Goal: Complete application form

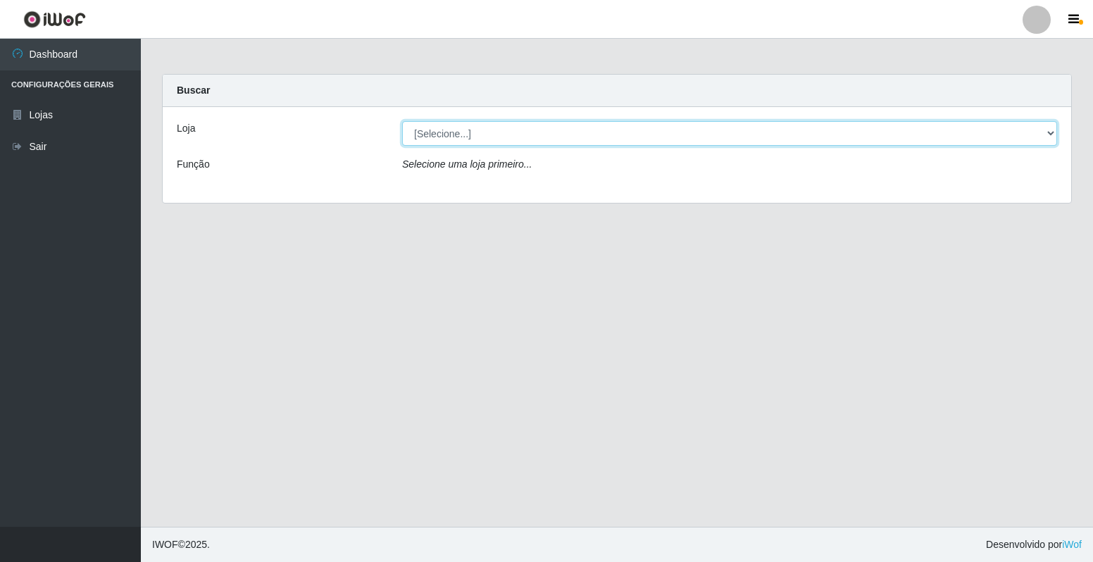
click at [1040, 138] on select "[Selecione...] Extrabom - Loja 40 [GEOGRAPHIC_DATA]" at bounding box center [729, 133] width 655 height 25
select select "538"
click at [402, 121] on select "[Selecione...] Extrabom - Loja 40 [GEOGRAPHIC_DATA]" at bounding box center [729, 133] width 655 height 25
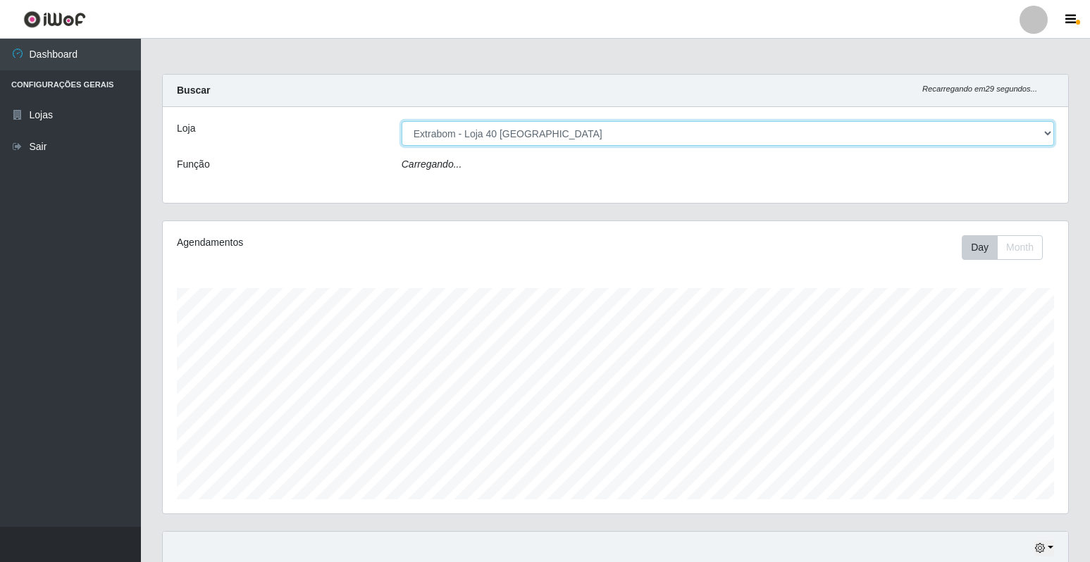
scroll to position [292, 905]
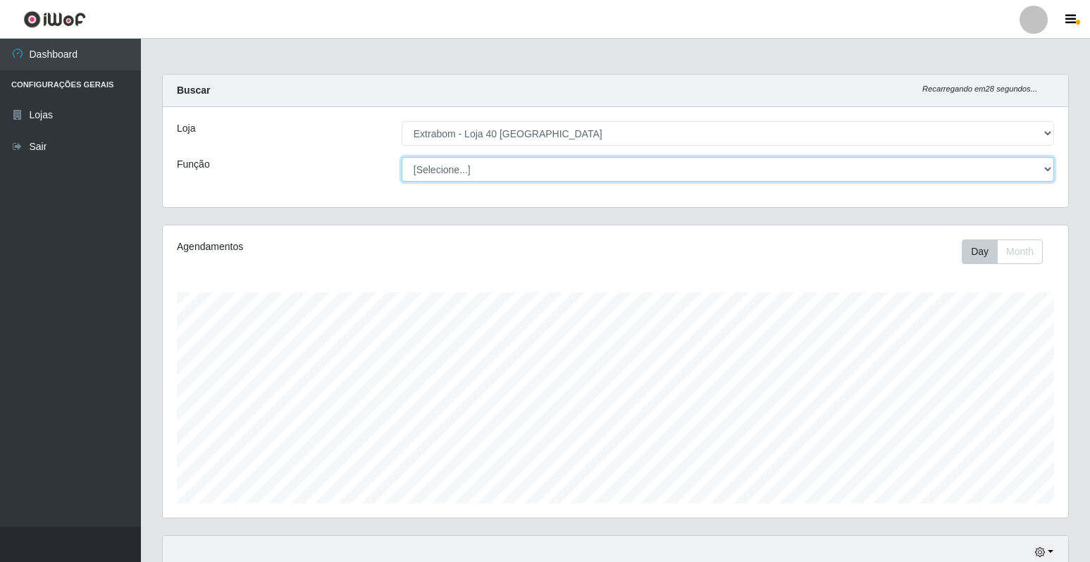
click at [947, 169] on select "[Selecione...] Repositor Repositor + Repositor ++" at bounding box center [728, 169] width 652 height 25
select select "24"
click at [402, 157] on select "[Selecione...] Repositor Repositor + Repositor ++" at bounding box center [728, 169] width 652 height 25
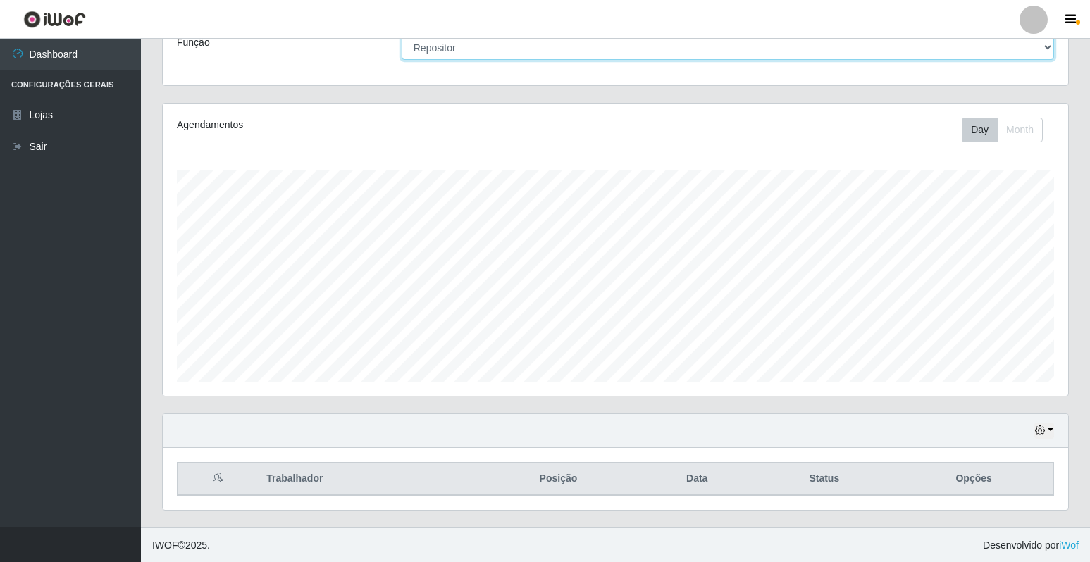
scroll to position [123, 0]
click at [1052, 428] on button "button" at bounding box center [1044, 430] width 20 height 16
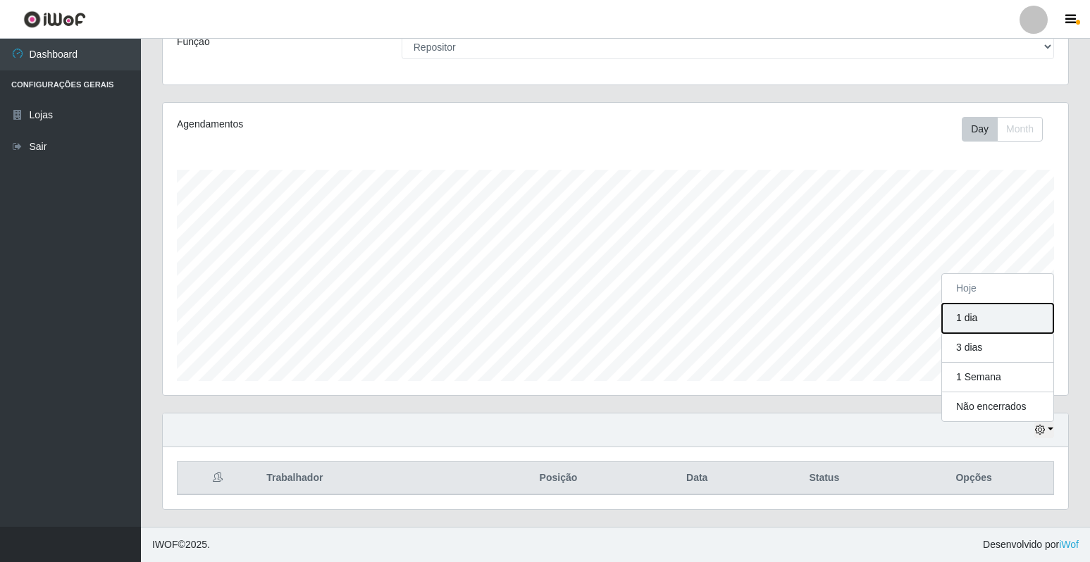
click at [965, 310] on button "1 dia" at bounding box center [997, 319] width 111 height 30
click at [1046, 432] on button "button" at bounding box center [1044, 430] width 20 height 16
click at [978, 343] on button "3 dias" at bounding box center [997, 348] width 111 height 30
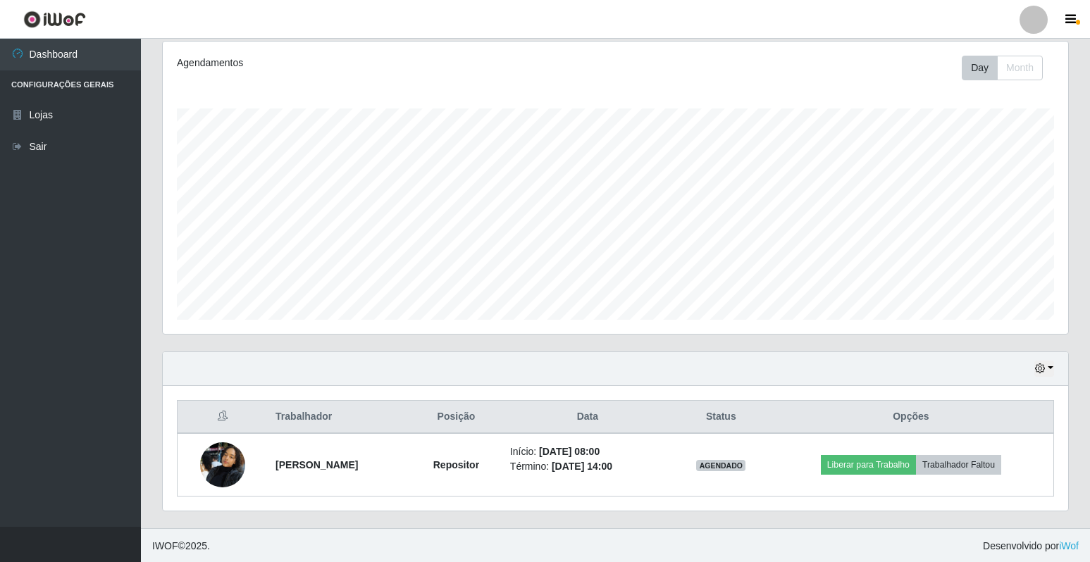
scroll to position [185, 0]
click at [1039, 368] on icon "button" at bounding box center [1040, 367] width 10 height 10
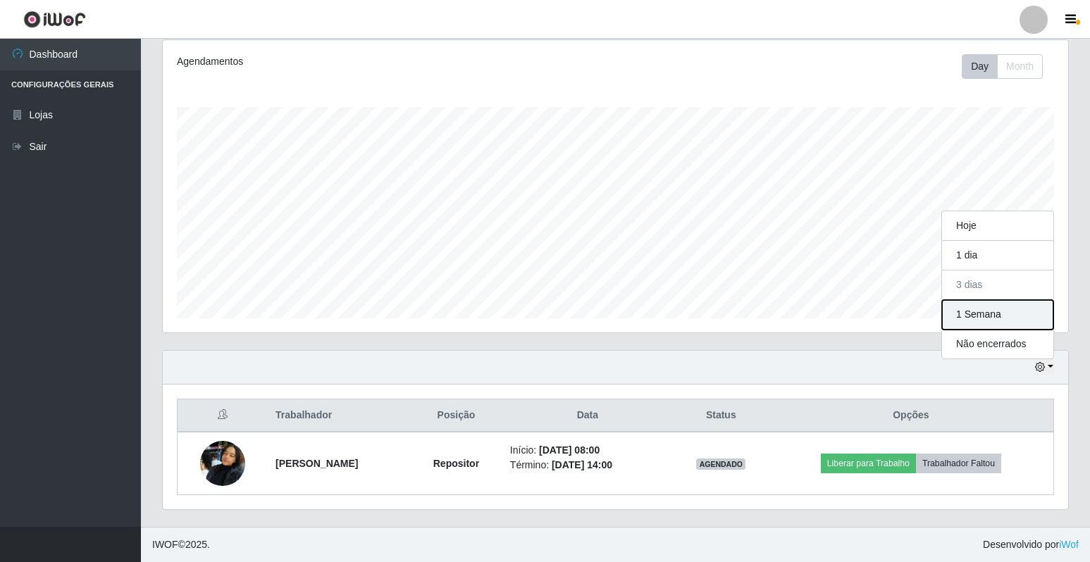
click at [983, 321] on button "1 Semana" at bounding box center [997, 315] width 111 height 30
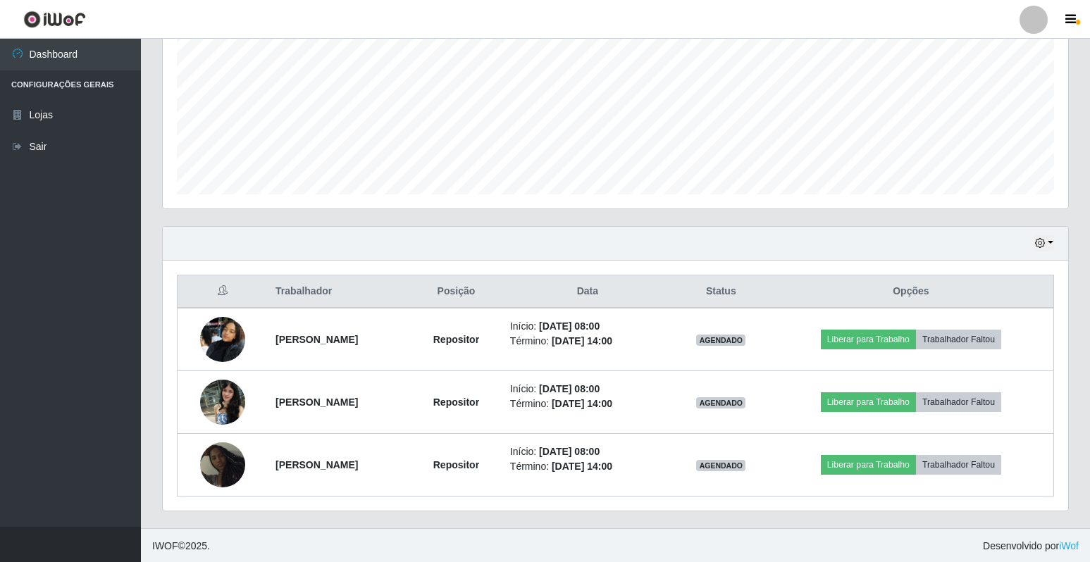
scroll to position [311, 0]
